Goal: Task Accomplishment & Management: Complete application form

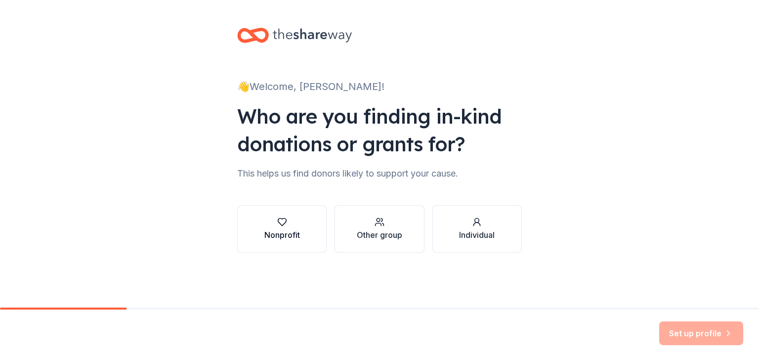
click at [279, 236] on div "Nonprofit" at bounding box center [283, 235] width 36 height 12
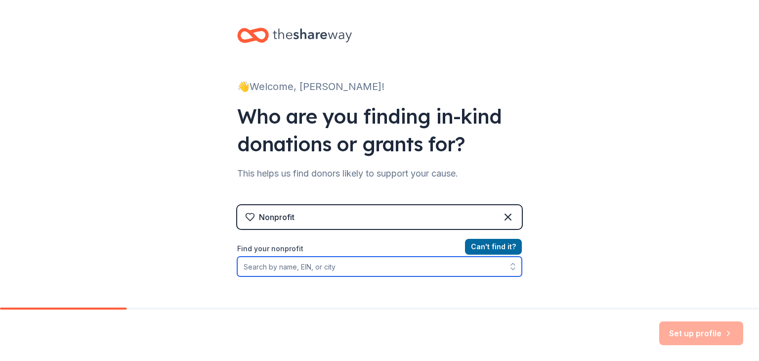
click at [328, 267] on input "Find your nonprofit" at bounding box center [379, 267] width 285 height 20
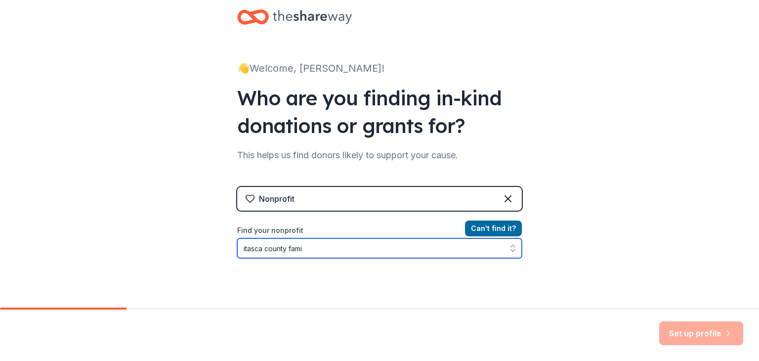
type input "itasca county famil"
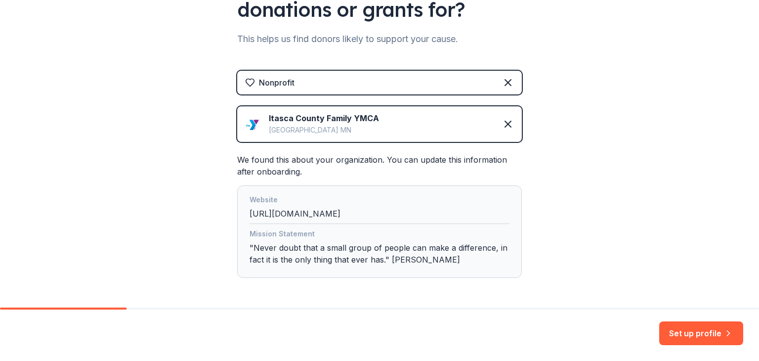
scroll to position [167, 0]
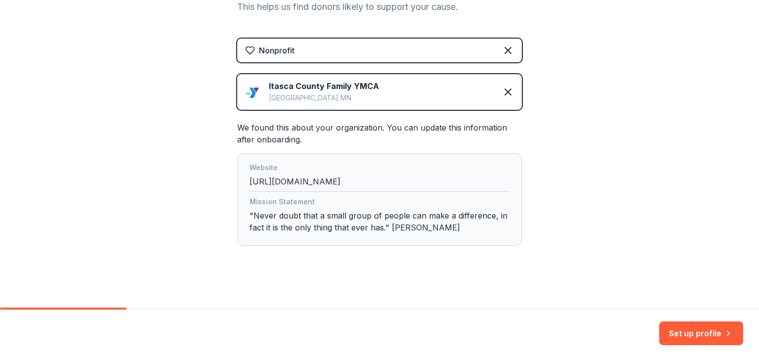
click at [417, 221] on div "Mission Statement "Never doubt that a small group of people can make a differen…" at bounding box center [380, 217] width 260 height 42
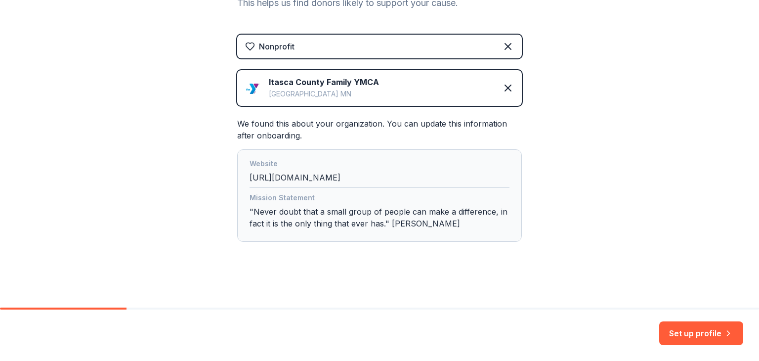
scroll to position [172, 0]
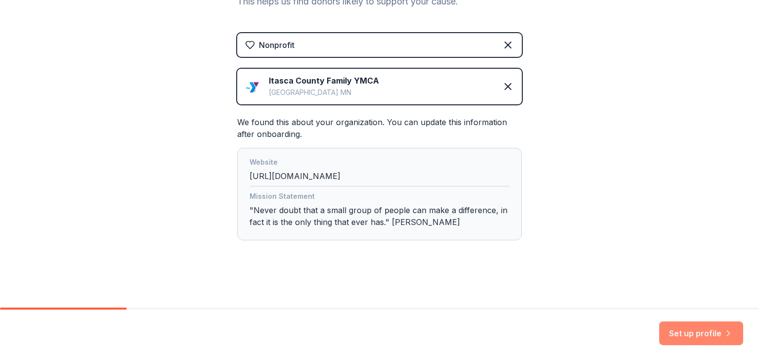
click at [715, 331] on button "Set up profile" at bounding box center [702, 333] width 84 height 24
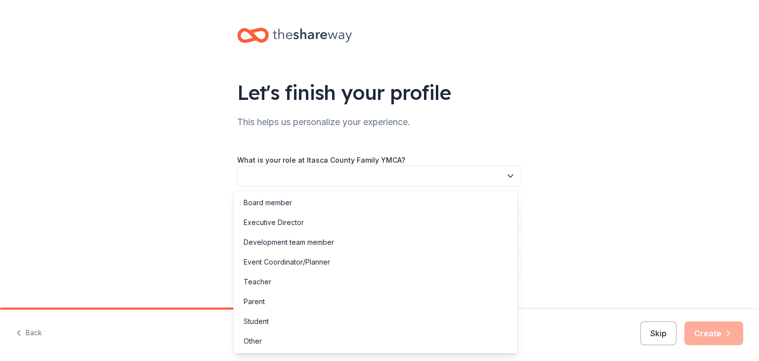
click at [327, 170] on button "button" at bounding box center [379, 176] width 285 height 21
click at [291, 241] on div "Development team member" at bounding box center [289, 242] width 90 height 12
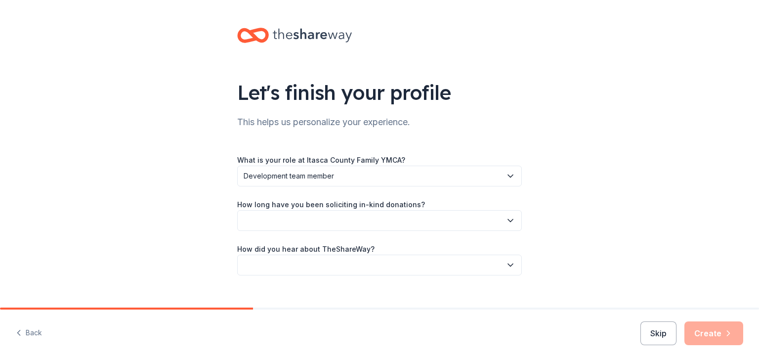
click at [302, 218] on button "button" at bounding box center [379, 220] width 285 height 21
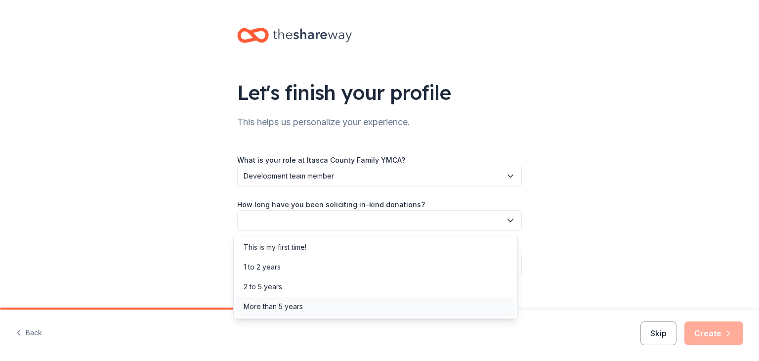
click at [272, 304] on div "More than 5 years" at bounding box center [273, 307] width 59 height 12
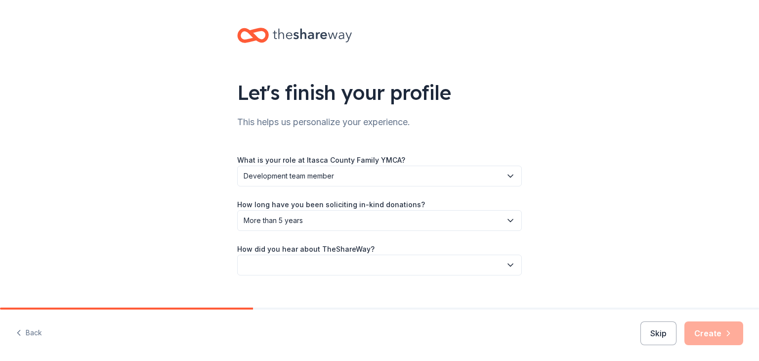
click at [275, 269] on button "button" at bounding box center [379, 265] width 285 height 21
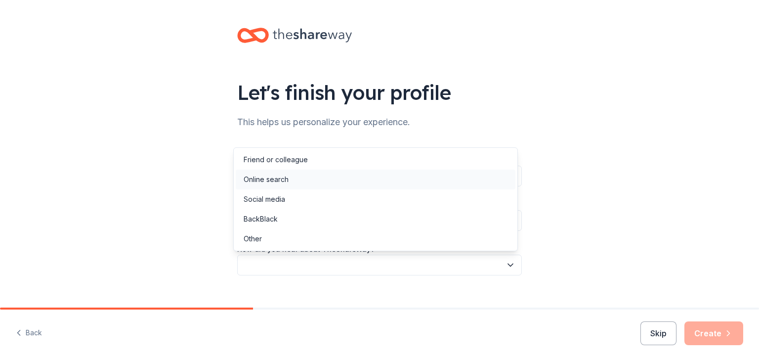
click at [259, 183] on div "Online search" at bounding box center [266, 180] width 45 height 12
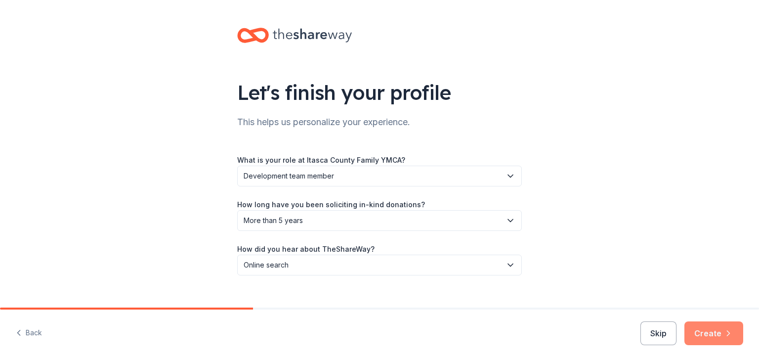
click at [701, 339] on button "Create" at bounding box center [714, 333] width 59 height 24
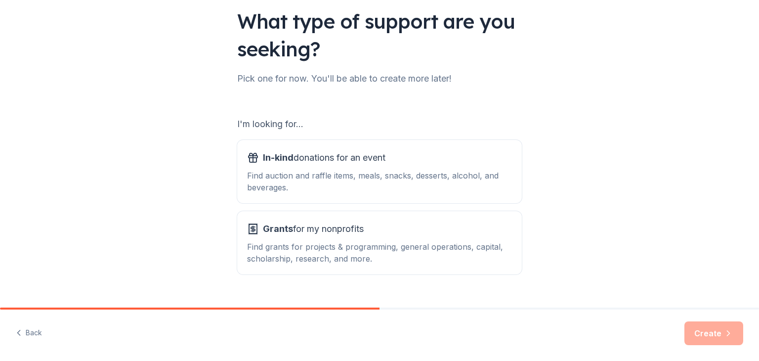
scroll to position [91, 0]
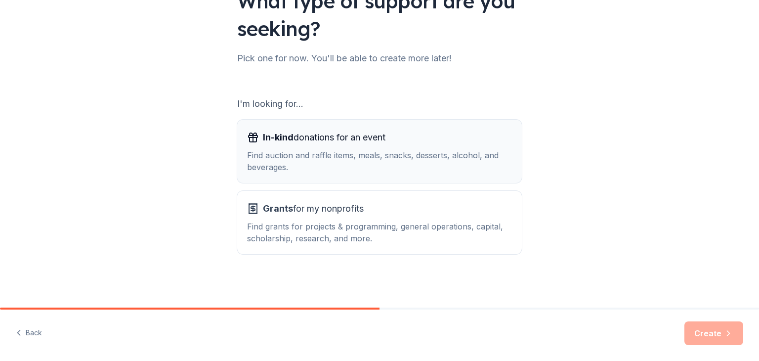
click at [306, 161] on div "Find auction and raffle items, meals, snacks, desserts, alcohol, and beverages." at bounding box center [379, 161] width 265 height 24
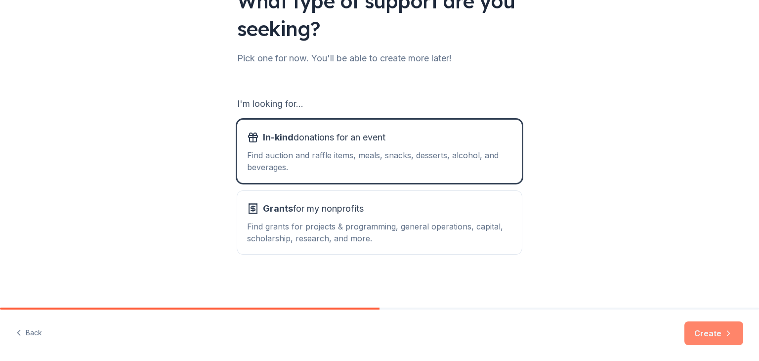
click at [708, 338] on button "Create" at bounding box center [714, 333] width 59 height 24
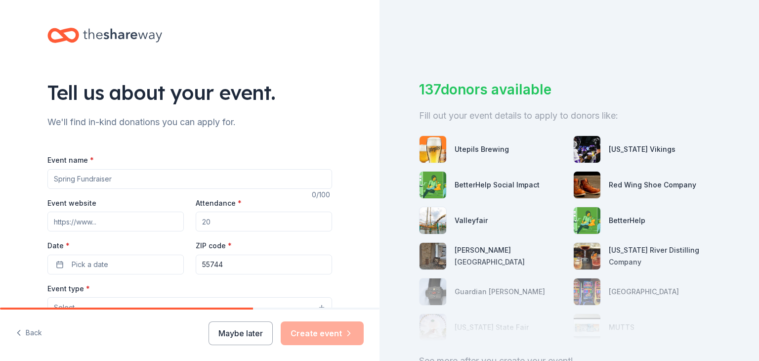
click at [91, 173] on input "Event name *" at bounding box center [189, 179] width 285 height 20
type input "Annual Fall Auction"
drag, startPoint x: 212, startPoint y: 223, endPoint x: 123, endPoint y: 198, distance: 92.5
click at [127, 204] on div "Event website Attendance * Date * Pick a date ZIP code * 55744" at bounding box center [189, 236] width 285 height 78
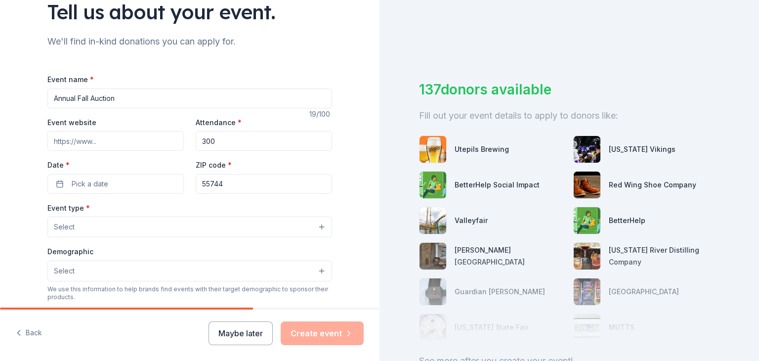
scroll to position [99, 0]
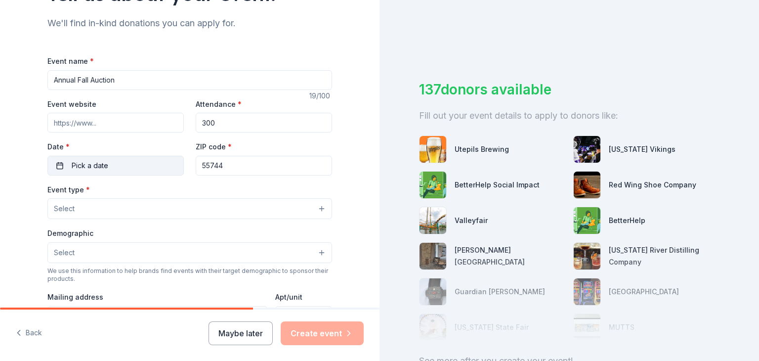
type input "300"
click at [116, 173] on button "Pick a date" at bounding box center [115, 166] width 136 height 20
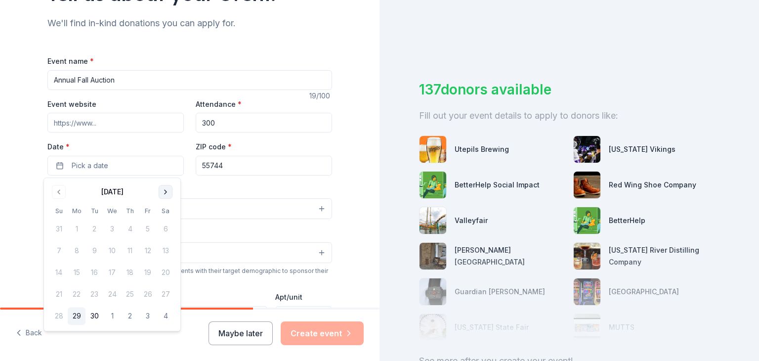
click at [166, 190] on button "Go to next month" at bounding box center [166, 192] width 14 height 14
click at [172, 319] on button "1" at bounding box center [166, 316] width 18 height 18
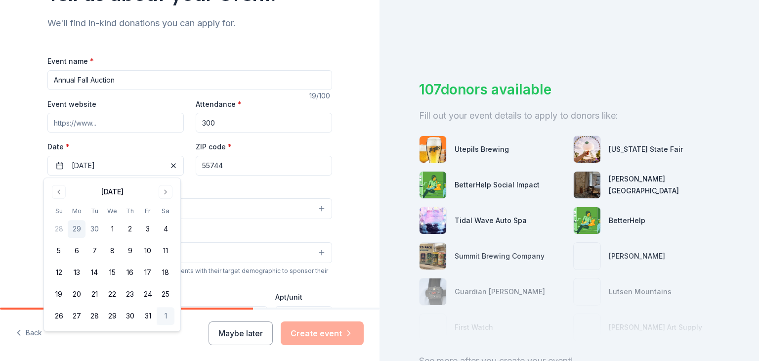
click at [250, 190] on div "Event type * Select" at bounding box center [189, 201] width 285 height 36
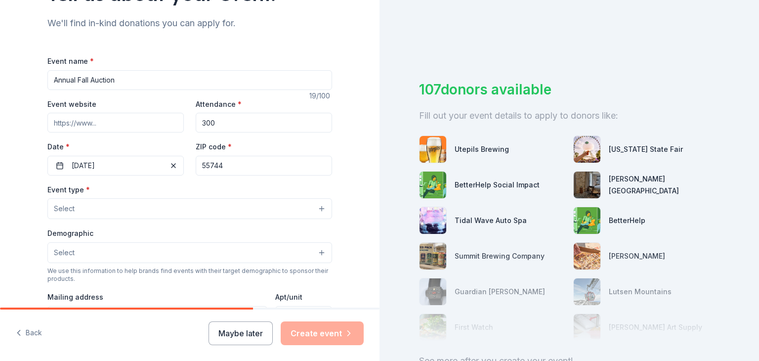
click at [56, 211] on span "Select" at bounding box center [64, 209] width 21 height 12
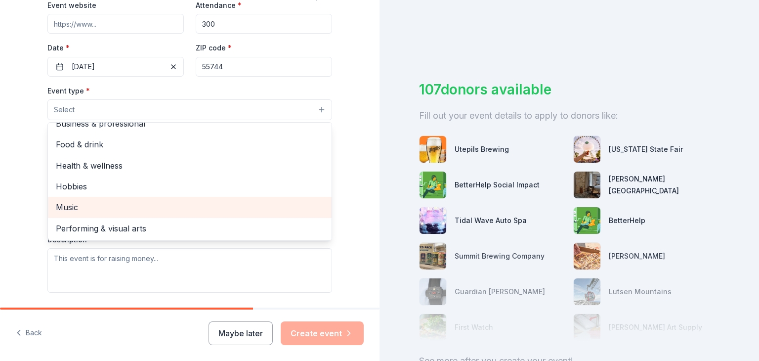
scroll to position [0, 0]
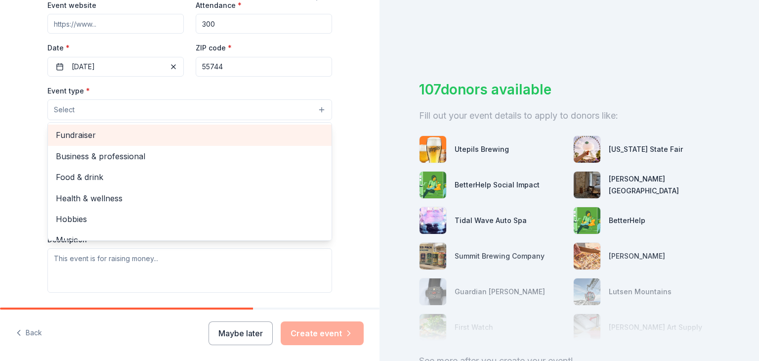
click at [97, 139] on span "Fundraiser" at bounding box center [190, 135] width 268 height 13
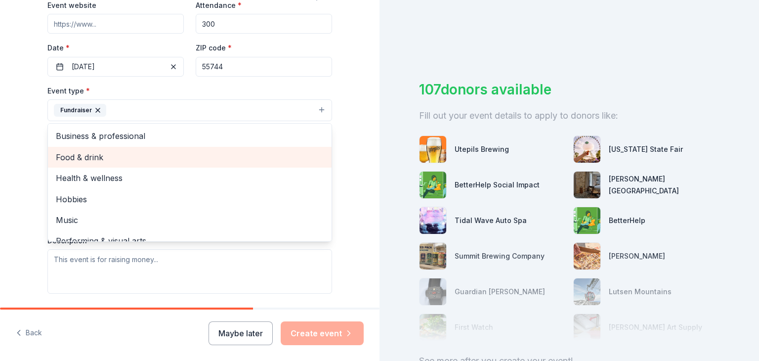
click at [128, 157] on span "Food & drink" at bounding box center [190, 157] width 268 height 13
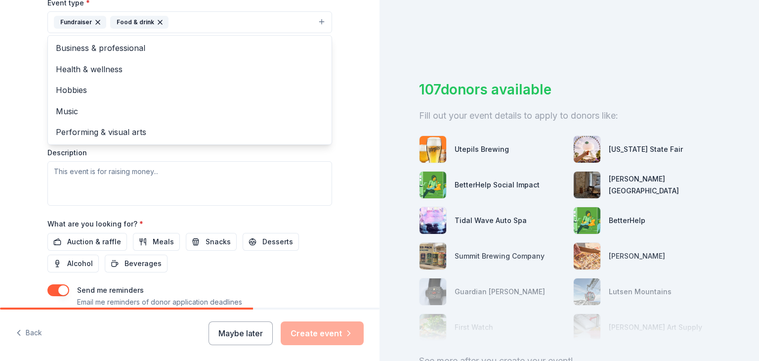
scroll to position [297, 0]
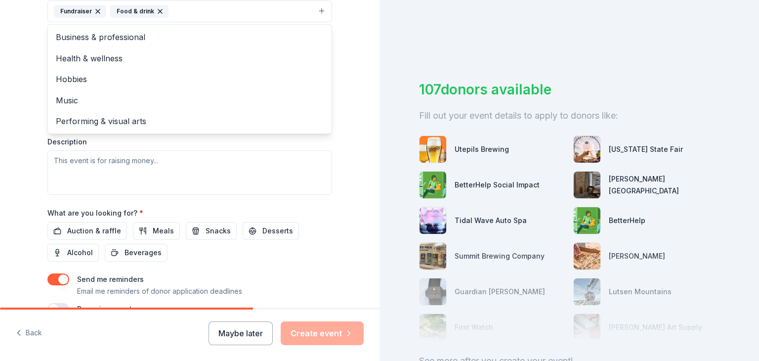
click at [59, 158] on div "Event type * Fundraiser Food & drink Business & professional Health & wellness …" at bounding box center [189, 90] width 285 height 209
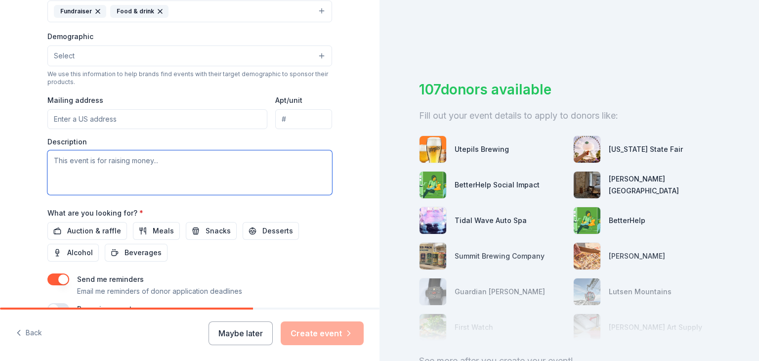
click at [161, 167] on textarea at bounding box center [189, 172] width 285 height 45
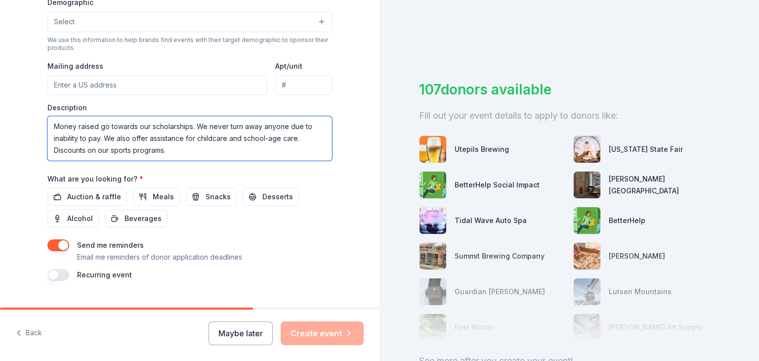
scroll to position [346, 0]
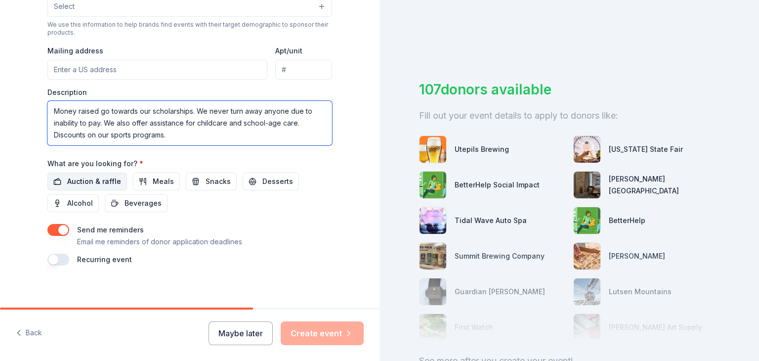
type textarea "Money raised go towards our scholarships. We never turn away anyone due to inab…"
click at [84, 179] on span "Auction & raffle" at bounding box center [94, 182] width 54 height 12
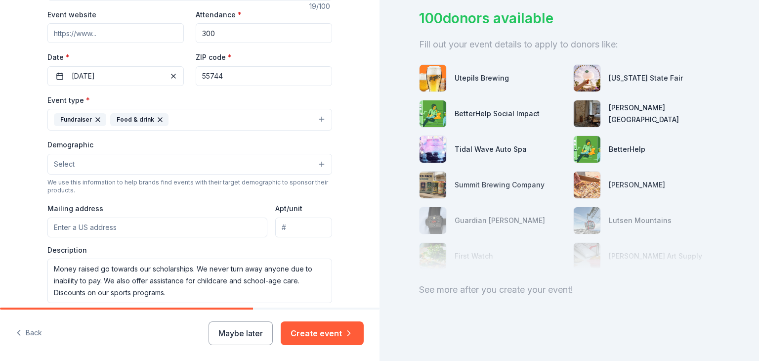
scroll to position [203, 0]
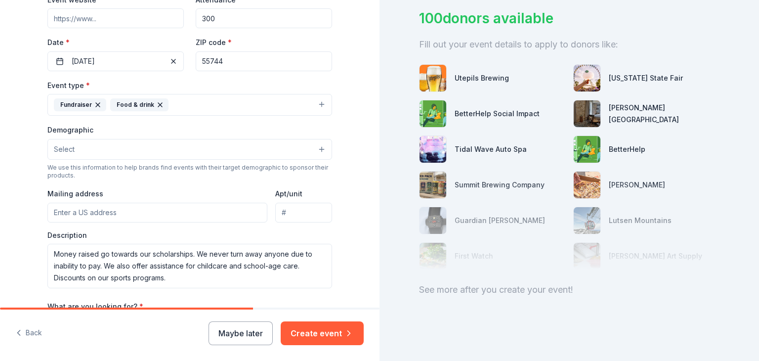
click at [97, 220] on input "Mailing address" at bounding box center [157, 213] width 220 height 20
click at [140, 141] on button "Select" at bounding box center [189, 149] width 285 height 21
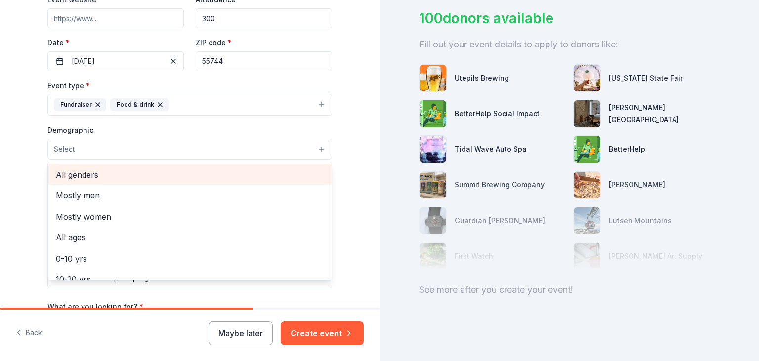
click at [72, 169] on span "All genders" at bounding box center [190, 174] width 268 height 13
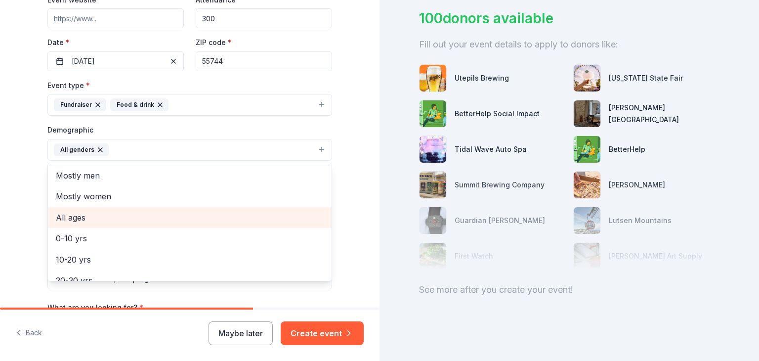
click at [87, 221] on span "All ages" at bounding box center [190, 217] width 268 height 13
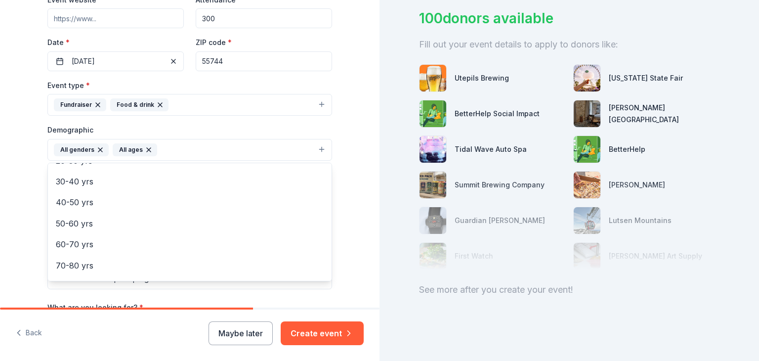
scroll to position [117, 0]
click at [342, 175] on div "Tell us about your event. We'll find in-kind donations you can apply for. Event…" at bounding box center [190, 127] width 316 height 660
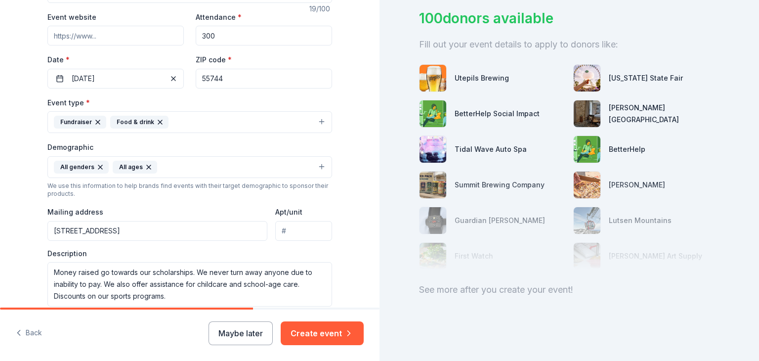
scroll to position [203, 0]
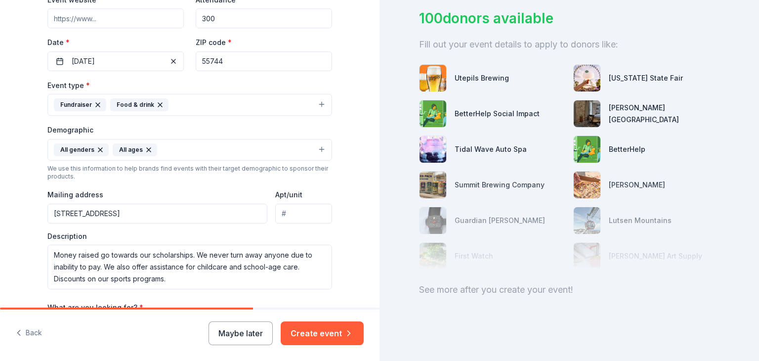
click at [137, 211] on input "400 River Rd" at bounding box center [157, 214] width 220 height 20
type input "400 River Road, Grand Rapids, MN, 55744"
click at [323, 336] on button "Create event" at bounding box center [322, 333] width 83 height 24
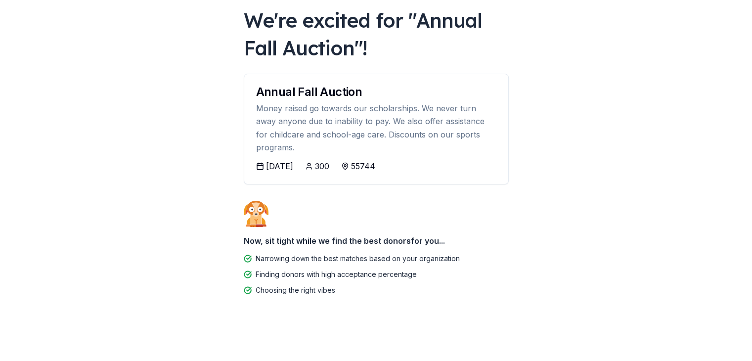
scroll to position [57, 0]
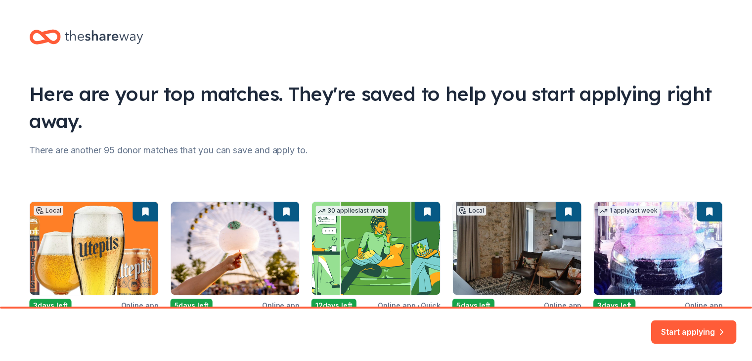
scroll to position [98, 0]
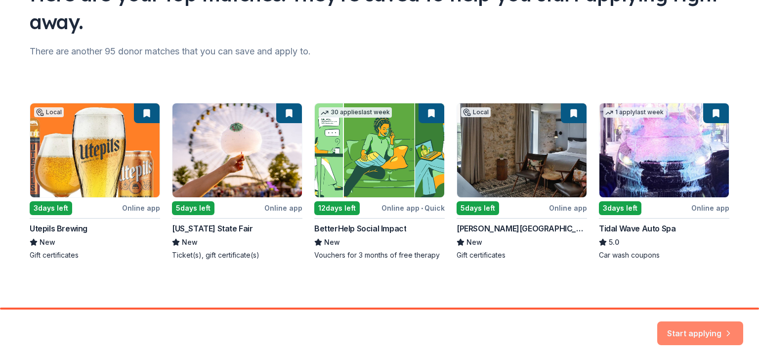
click at [704, 328] on button "Start applying" at bounding box center [701, 327] width 86 height 24
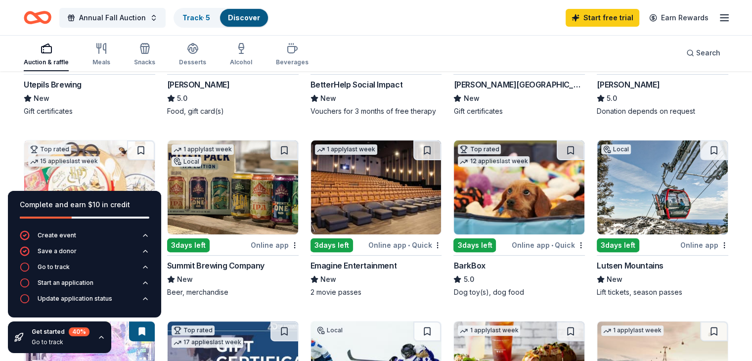
scroll to position [247, 0]
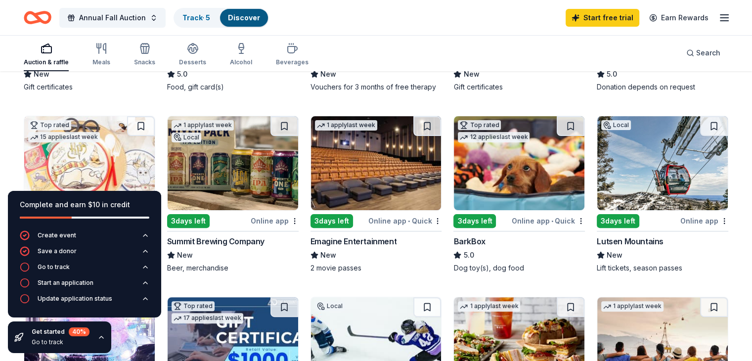
click at [527, 227] on div "Online app • Quick" at bounding box center [548, 221] width 73 height 12
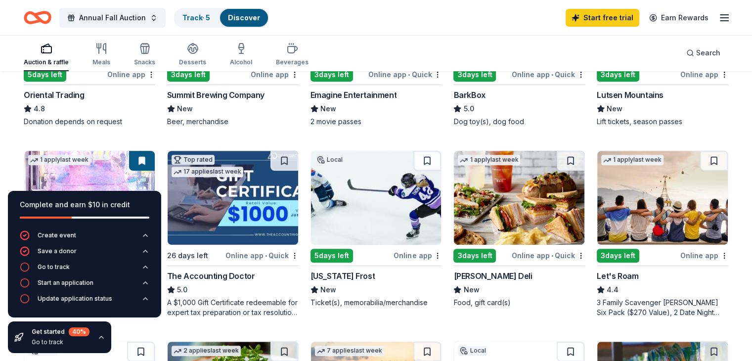
scroll to position [396, 0]
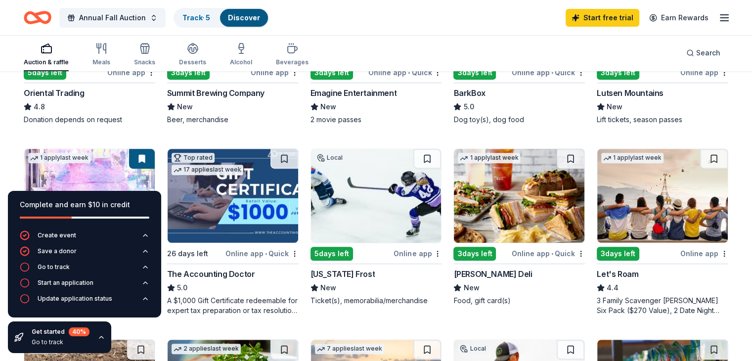
click at [342, 236] on img at bounding box center [376, 196] width 131 height 94
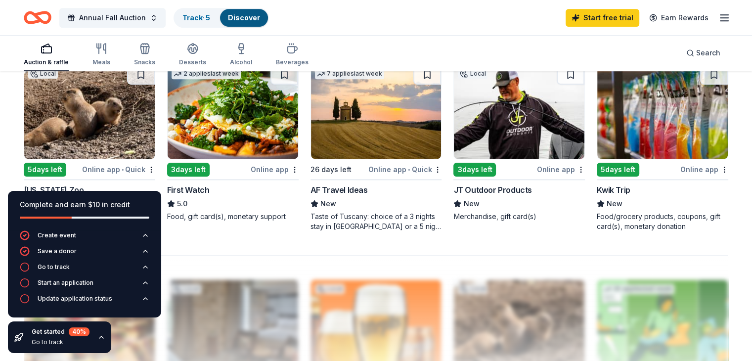
scroll to position [692, 0]
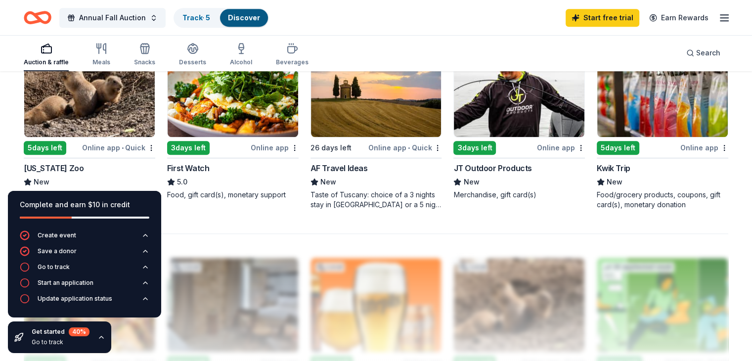
click at [509, 116] on img at bounding box center [519, 90] width 131 height 94
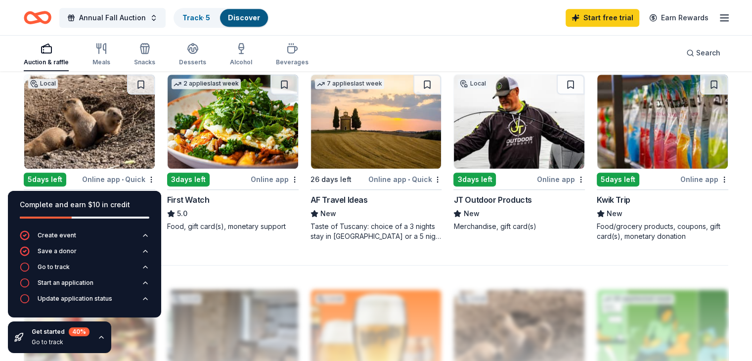
scroll to position [544, 0]
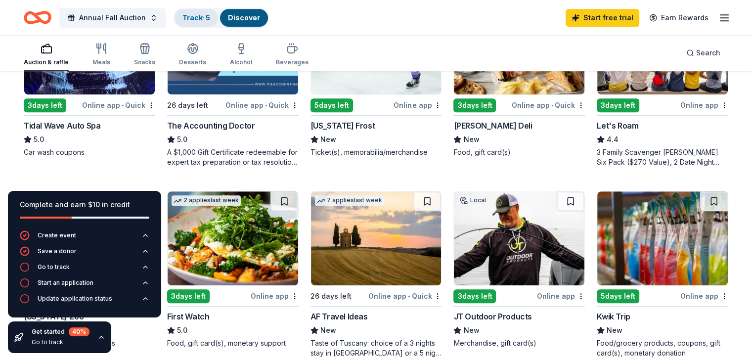
click at [210, 16] on link "Track · 5" at bounding box center [196, 17] width 28 height 8
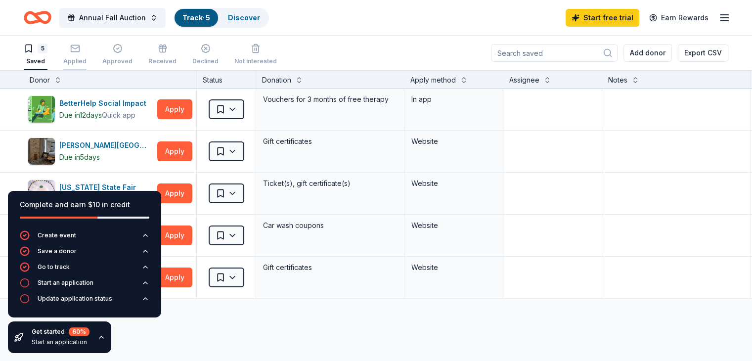
click at [87, 57] on div "Applied" at bounding box center [74, 61] width 23 height 8
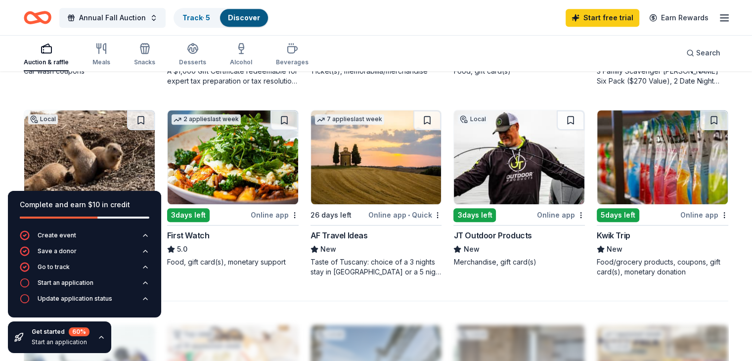
scroll to position [643, 0]
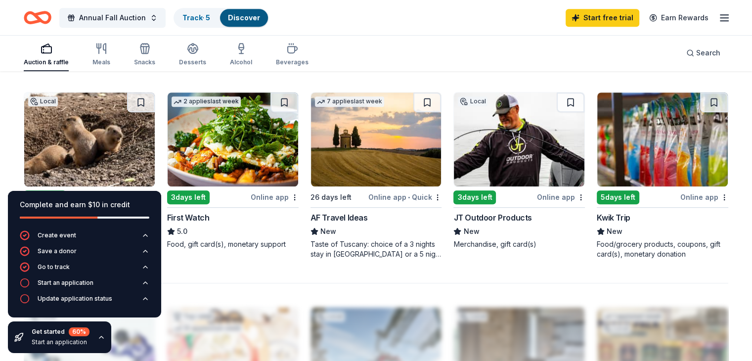
click at [497, 142] on img at bounding box center [519, 139] width 131 height 94
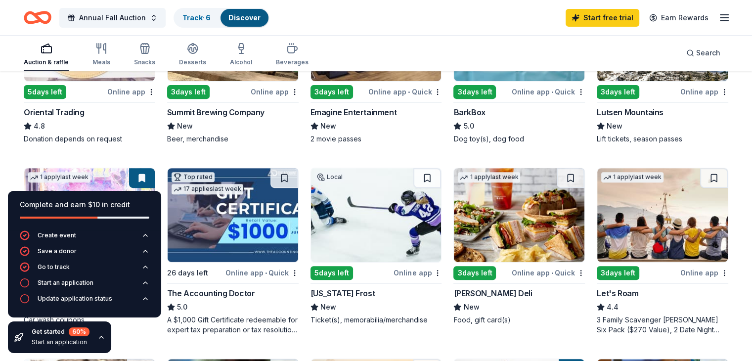
scroll to position [346, 0]
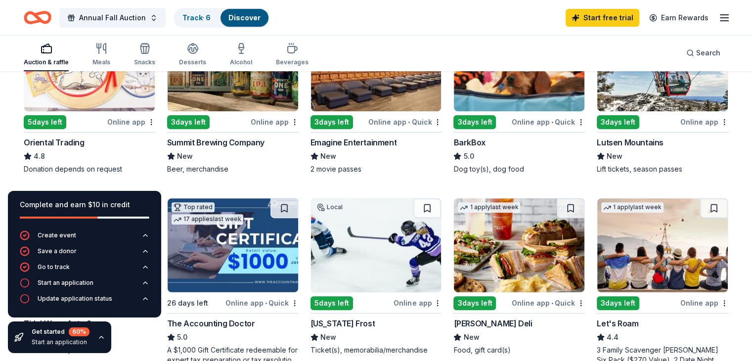
click at [543, 108] on img at bounding box center [519, 64] width 131 height 94
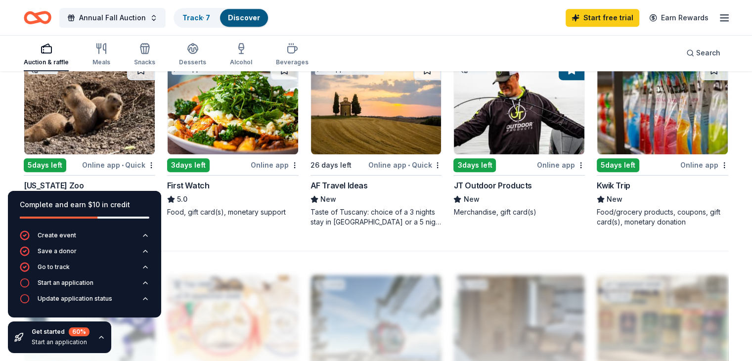
scroll to position [692, 0]
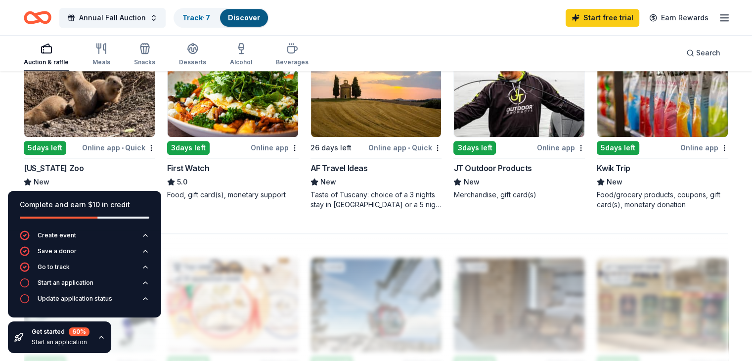
click at [640, 129] on img at bounding box center [662, 90] width 131 height 94
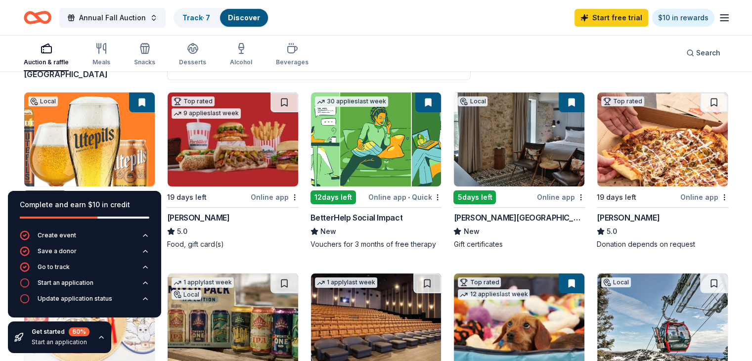
scroll to position [99, 0]
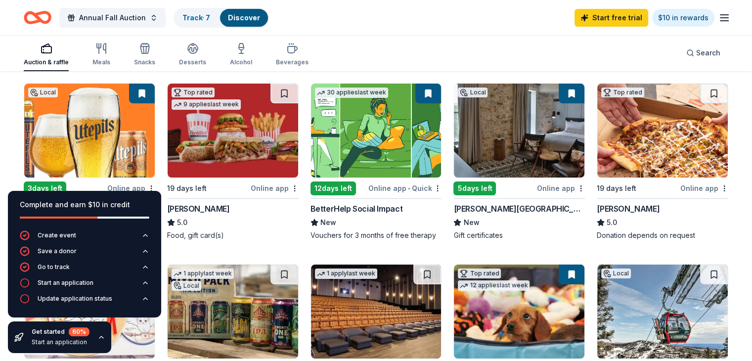
click at [620, 157] on img at bounding box center [662, 131] width 131 height 94
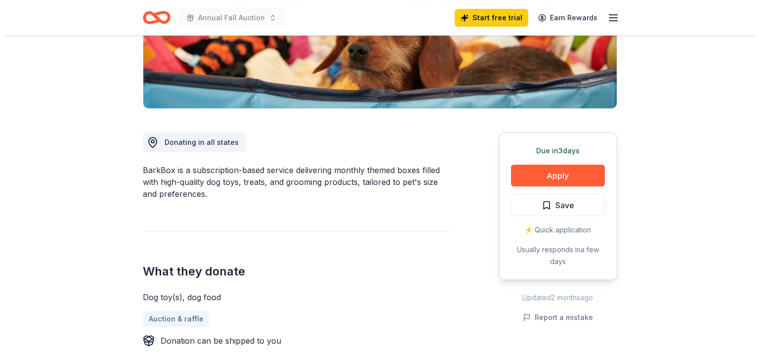
scroll to position [198, 0]
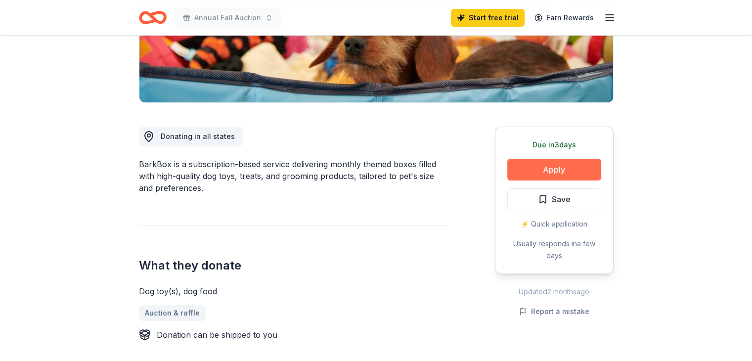
click at [541, 175] on button "Apply" at bounding box center [554, 170] width 94 height 22
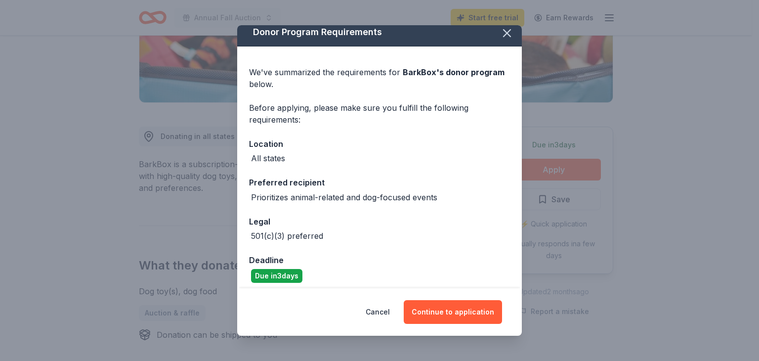
scroll to position [13, 0]
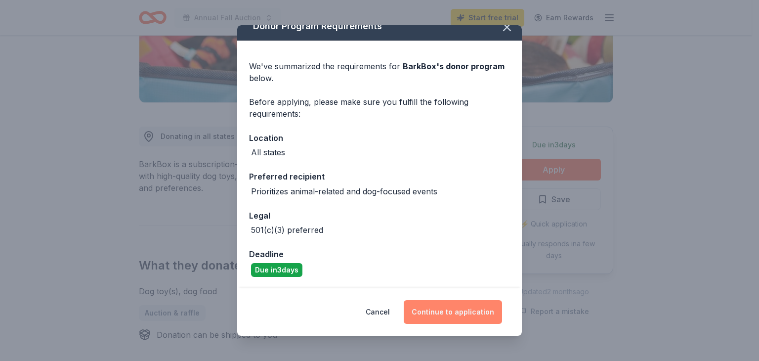
click at [468, 316] on button "Continue to application" at bounding box center [453, 312] width 98 height 24
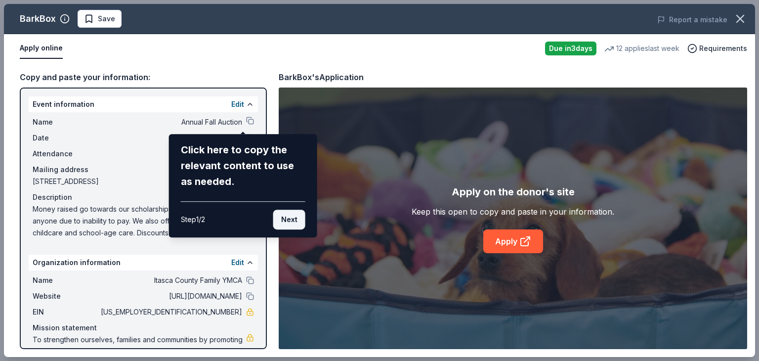
click at [281, 220] on button "Next" at bounding box center [289, 220] width 32 height 20
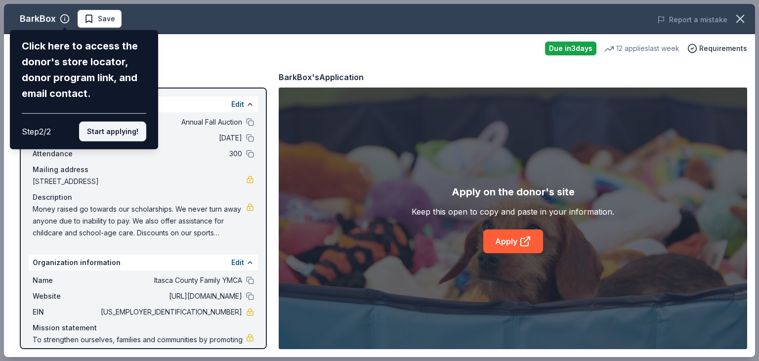
click at [121, 129] on button "Start applying!" at bounding box center [112, 132] width 67 height 20
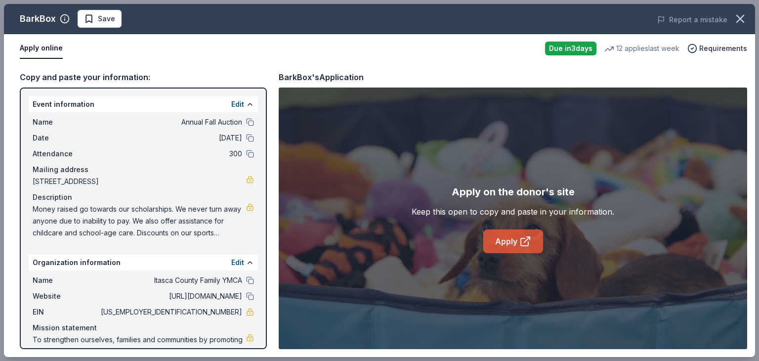
click at [516, 242] on link "Apply" at bounding box center [514, 241] width 60 height 24
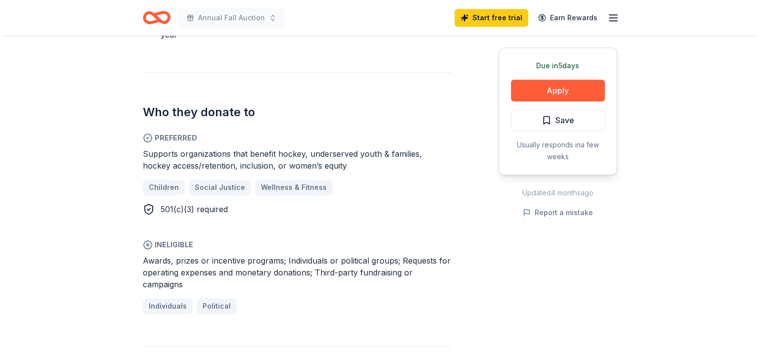
scroll to position [544, 0]
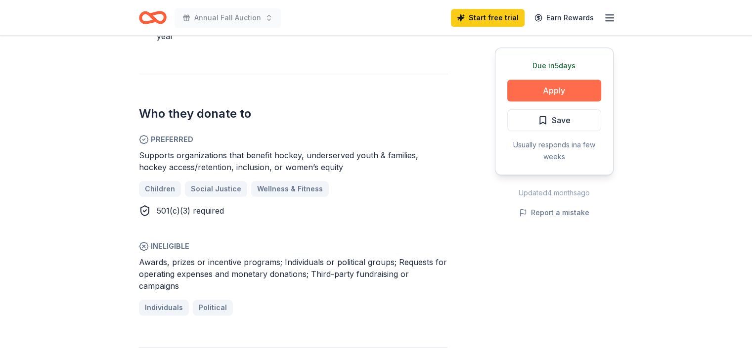
click at [569, 90] on button "Apply" at bounding box center [554, 91] width 94 height 22
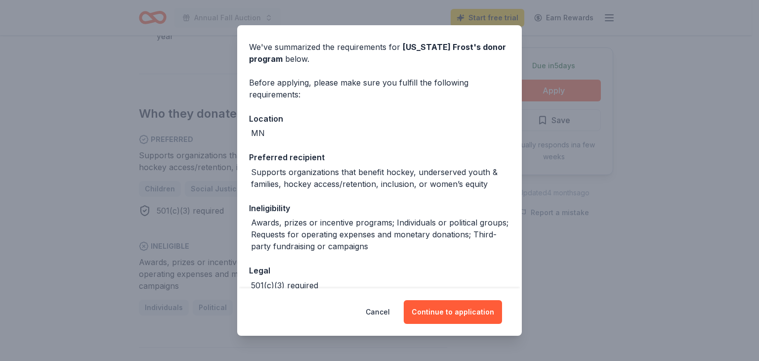
scroll to position [49, 0]
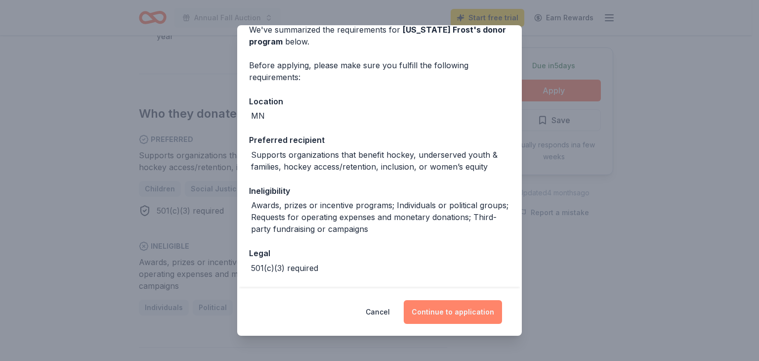
click at [464, 312] on button "Continue to application" at bounding box center [453, 312] width 98 height 24
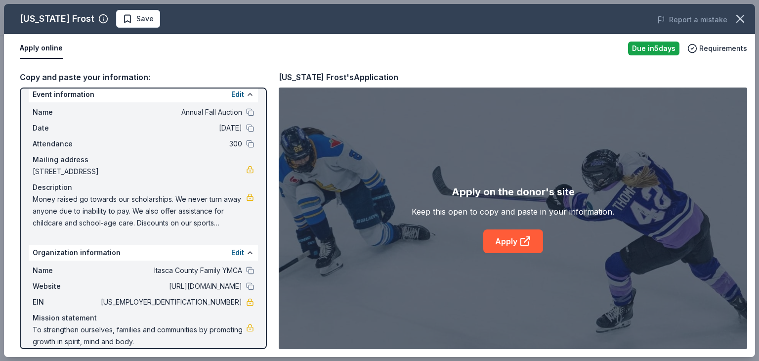
scroll to position [0, 0]
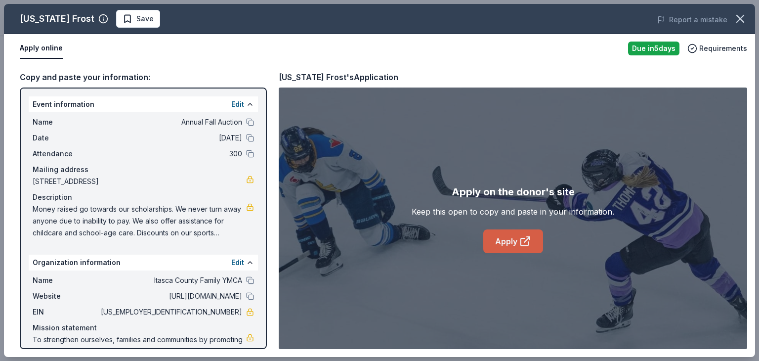
click at [505, 247] on link "Apply" at bounding box center [514, 241] width 60 height 24
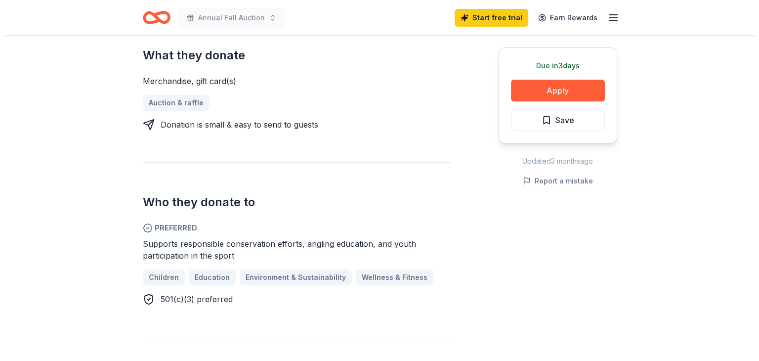
scroll to position [445, 0]
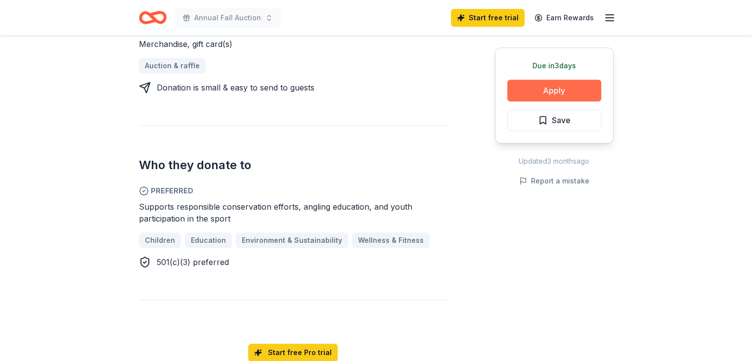
click at [566, 84] on button "Apply" at bounding box center [554, 91] width 94 height 22
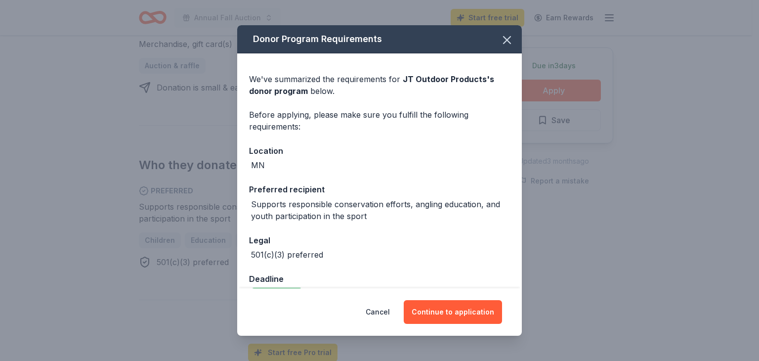
scroll to position [25, 0]
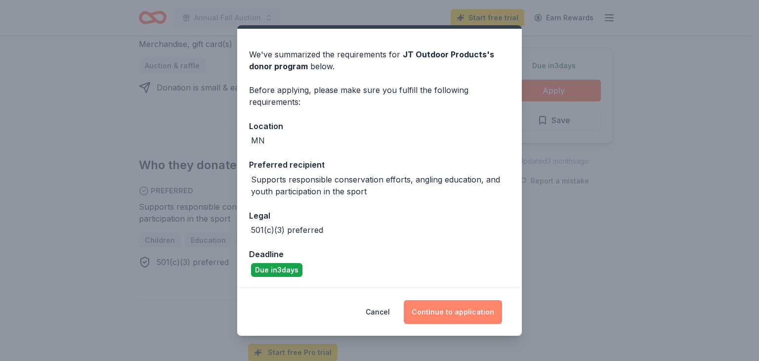
click at [451, 313] on button "Continue to application" at bounding box center [453, 312] width 98 height 24
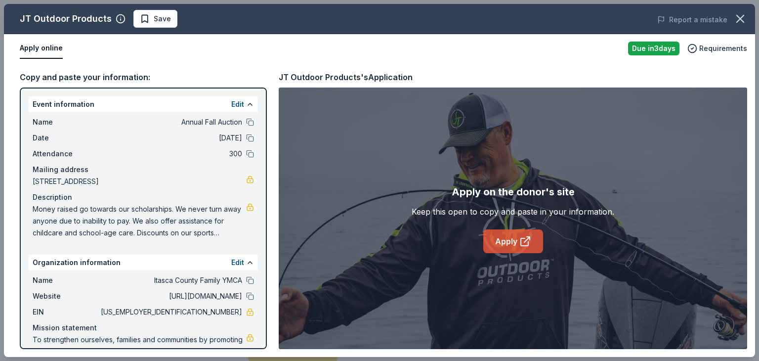
click at [514, 243] on link "Apply" at bounding box center [514, 241] width 60 height 24
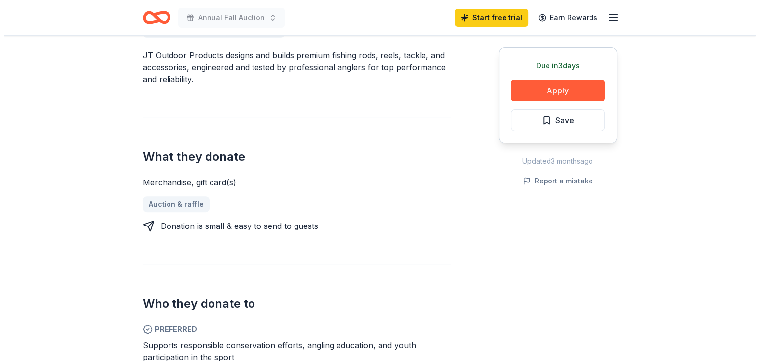
scroll to position [144, 0]
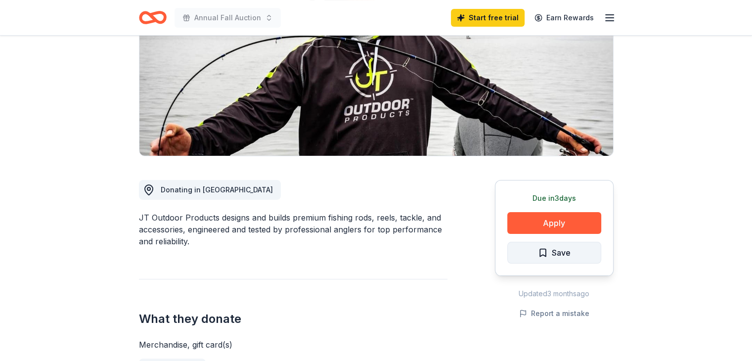
click at [568, 252] on span "Save" at bounding box center [561, 252] width 19 height 13
click at [579, 217] on html "Annual Fall Auction Start free trial Earn Rewards Due [DATE] Share JT Outdoor P…" at bounding box center [376, 36] width 752 height 361
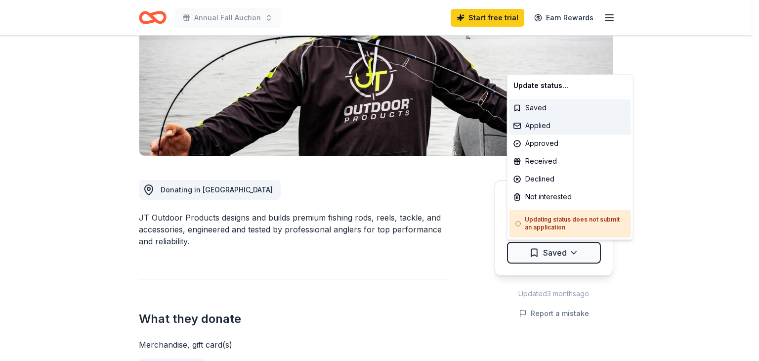
click at [536, 126] on div "Applied" at bounding box center [571, 126] width 122 height 18
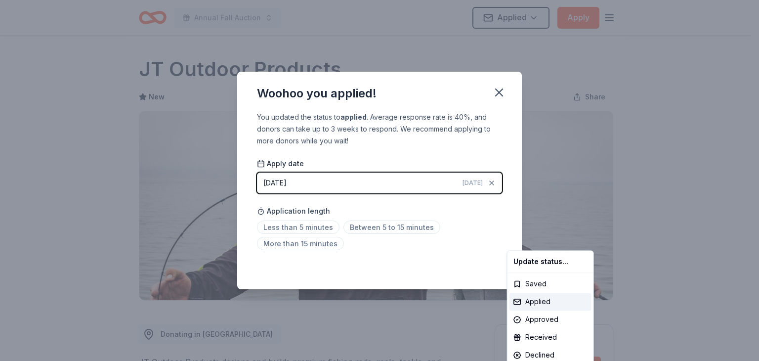
click at [313, 229] on html "Annual Fall Auction Applied Apply Due in 3 days Share JT Outdoor Products New S…" at bounding box center [379, 180] width 759 height 361
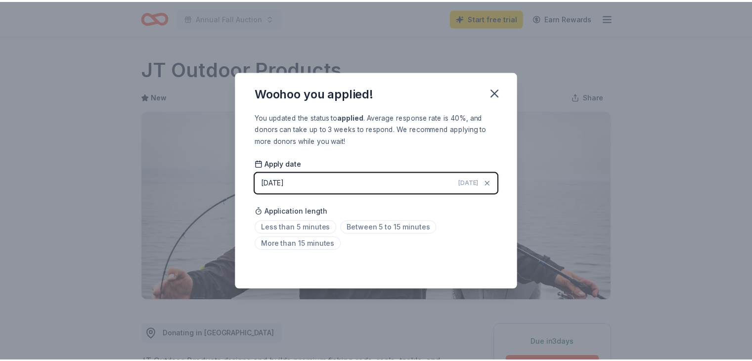
scroll to position [216, 0]
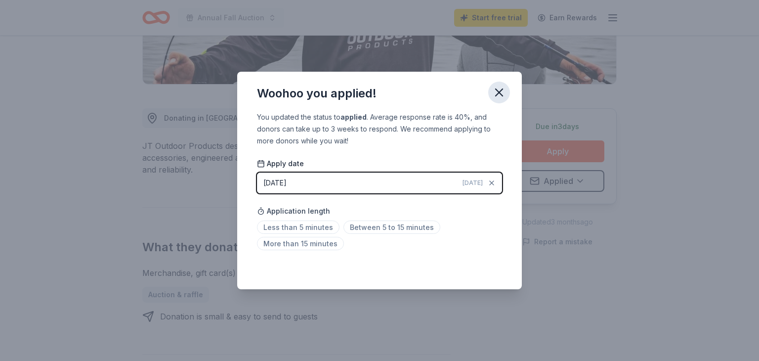
click at [502, 99] on icon "button" at bounding box center [499, 93] width 14 height 14
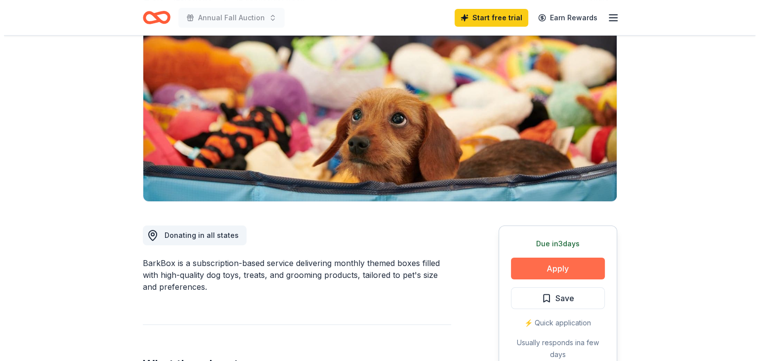
scroll to position [148, 0]
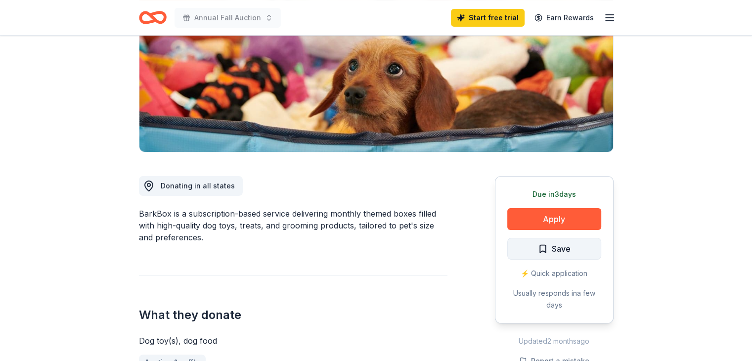
click at [567, 241] on button "Save" at bounding box center [554, 249] width 94 height 22
click at [572, 213] on html "Annual Fall Auction Start free trial Earn Rewards Due in 3 days Share BarkBox 5…" at bounding box center [376, 32] width 752 height 361
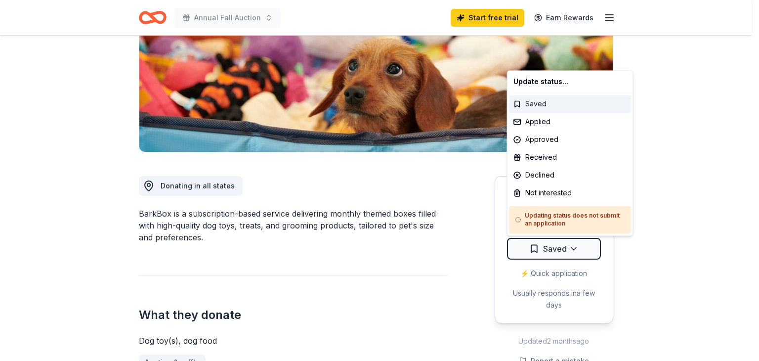
click at [540, 111] on div "Saved" at bounding box center [571, 104] width 122 height 18
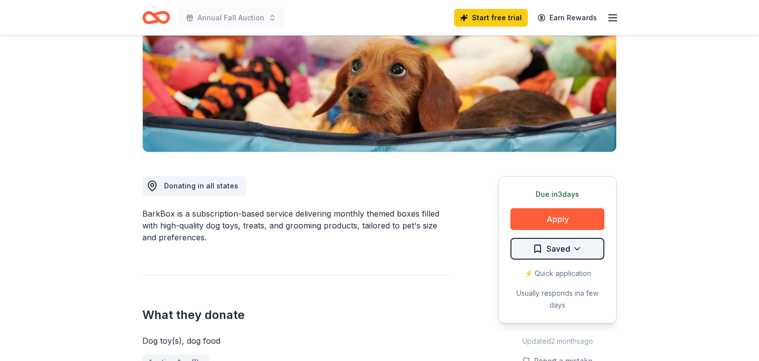
click at [571, 213] on html "Annual Fall Auction Start free trial Earn Rewards Due in 3 days Share BarkBox 5…" at bounding box center [379, 32] width 759 height 361
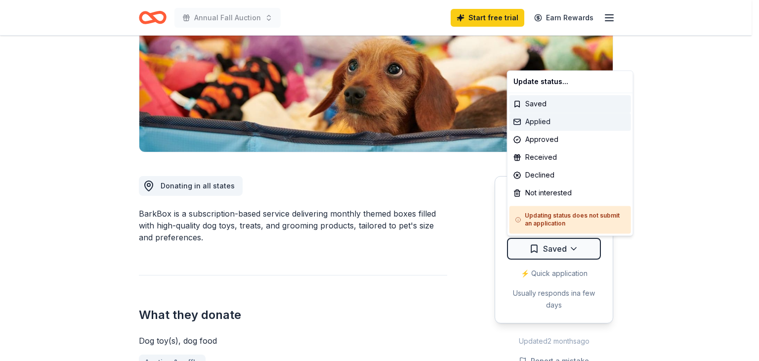
click at [534, 120] on div "Applied" at bounding box center [571, 122] width 122 height 18
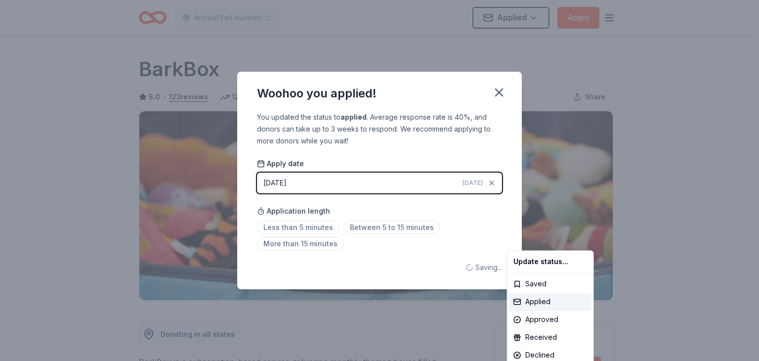
scroll to position [0, 0]
click at [301, 218] on html "Annual Fall Auction Applied Apply Due in 3 days Share BarkBox 5.0 • 123 reviews…" at bounding box center [379, 180] width 759 height 361
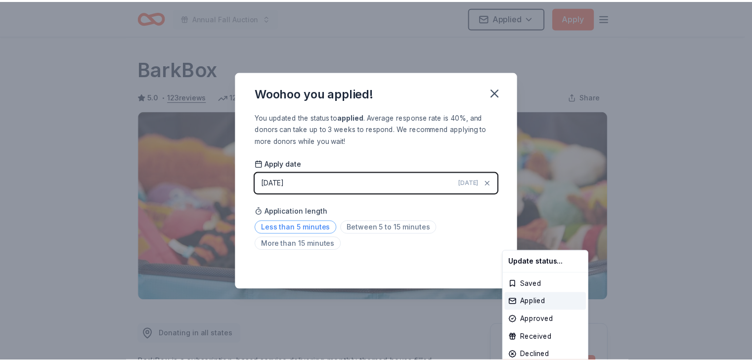
scroll to position [216, 0]
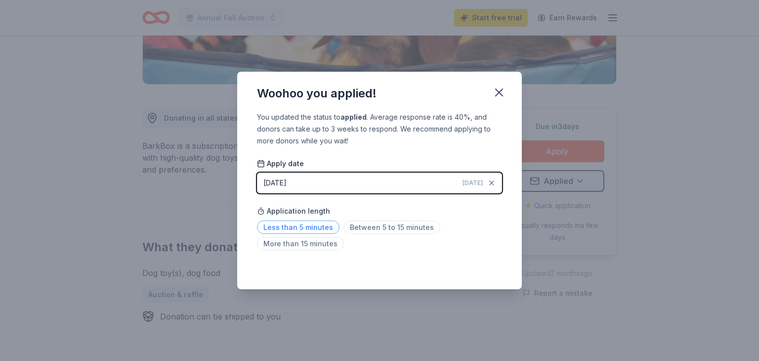
click at [301, 228] on span "Less than 5 minutes" at bounding box center [298, 227] width 83 height 13
click at [494, 94] on icon "button" at bounding box center [499, 93] width 14 height 14
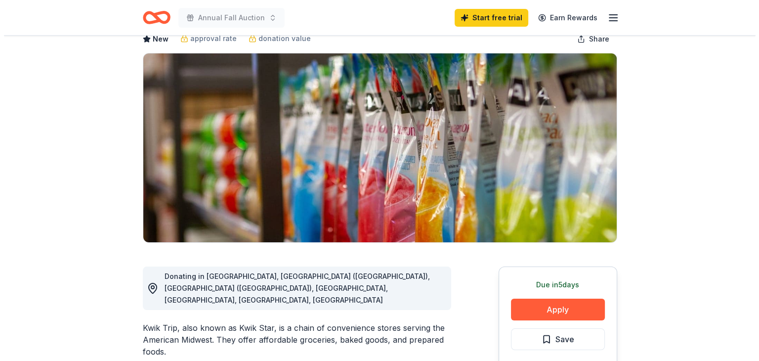
scroll to position [148, 0]
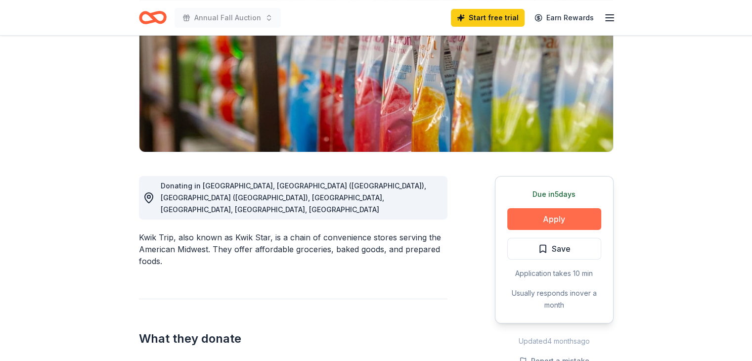
click at [550, 220] on button "Apply" at bounding box center [554, 219] width 94 height 22
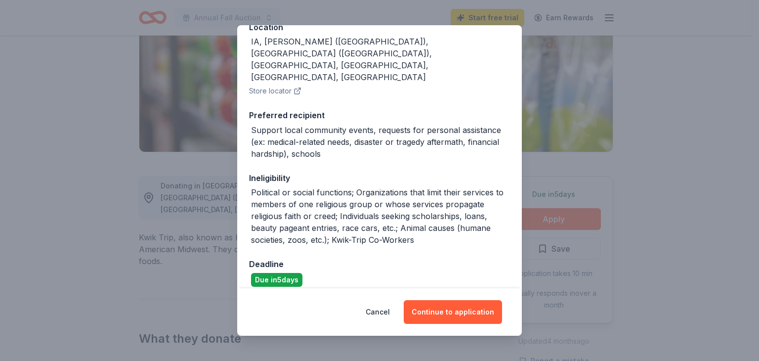
scroll to position [136, 0]
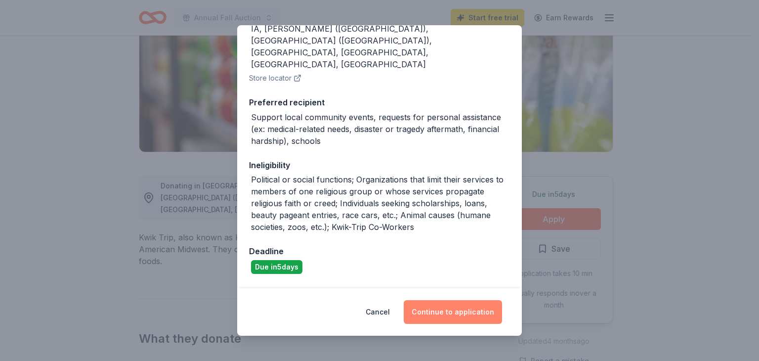
click at [476, 317] on button "Continue to application" at bounding box center [453, 312] width 98 height 24
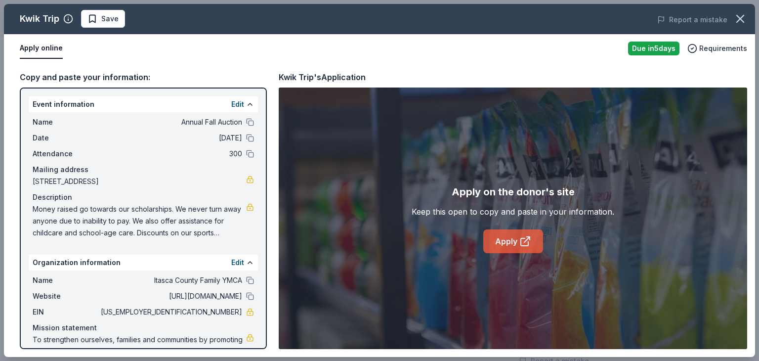
click at [517, 241] on link "Apply" at bounding box center [514, 241] width 60 height 24
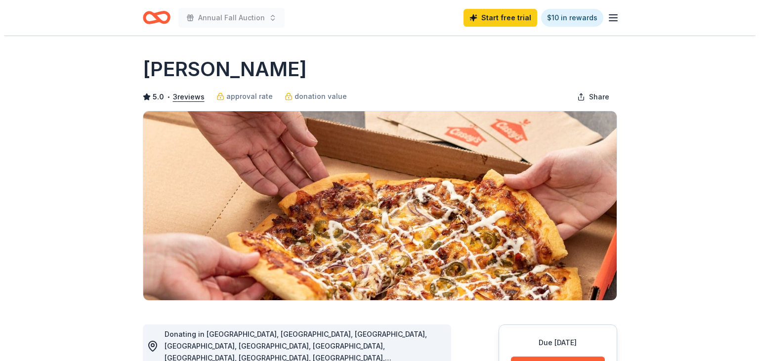
scroll to position [99, 0]
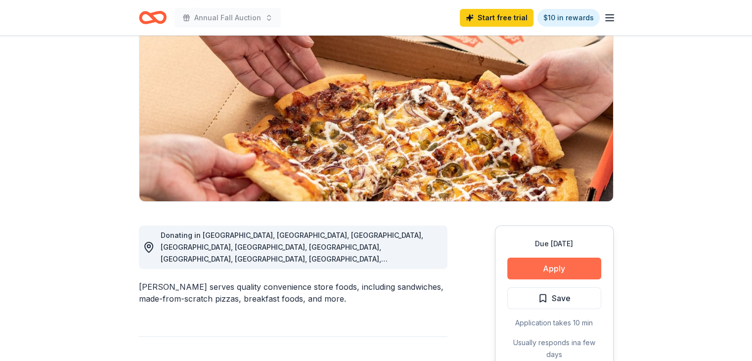
click at [576, 268] on button "Apply" at bounding box center [554, 269] width 94 height 22
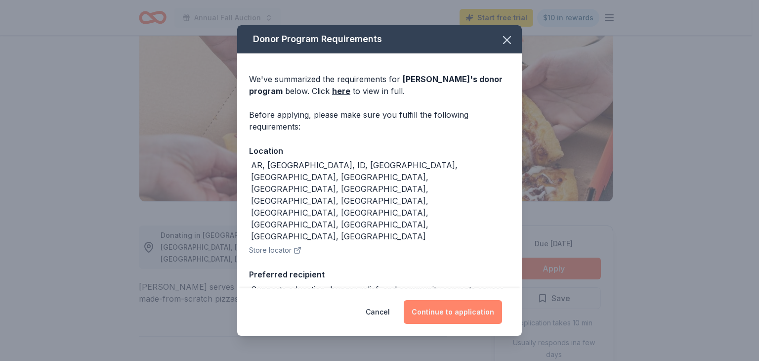
click at [435, 305] on button "Continue to application" at bounding box center [453, 312] width 98 height 24
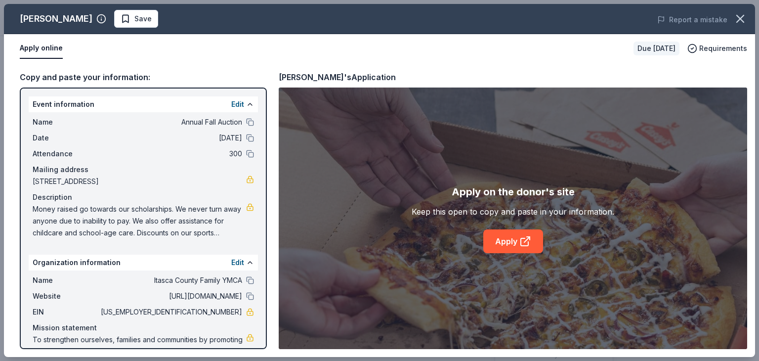
click at [544, 242] on div "Apply on the donor's site Keep this open to copy and paste in your information.…" at bounding box center [513, 218] width 203 height 69
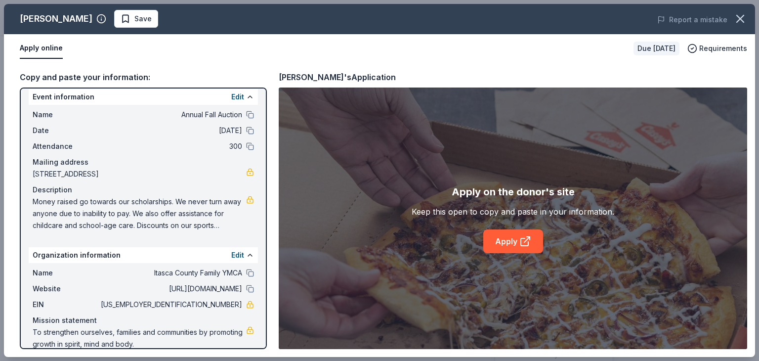
scroll to position [0, 0]
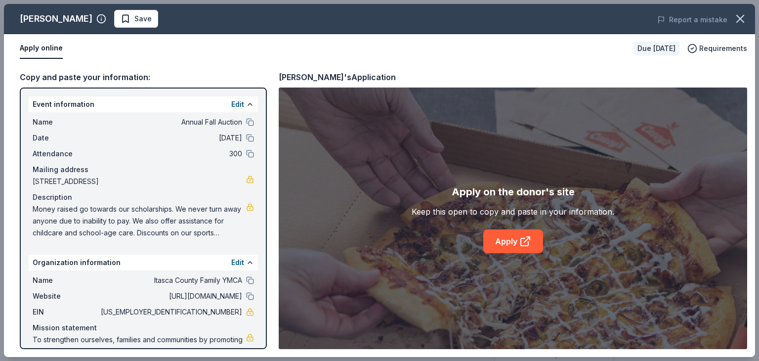
click at [476, 237] on div "Apply on the donor's site Keep this open to copy and paste in your information.…" at bounding box center [513, 218] width 203 height 69
click at [484, 240] on link "Apply" at bounding box center [514, 241] width 60 height 24
